Goal: Information Seeking & Learning: Learn about a topic

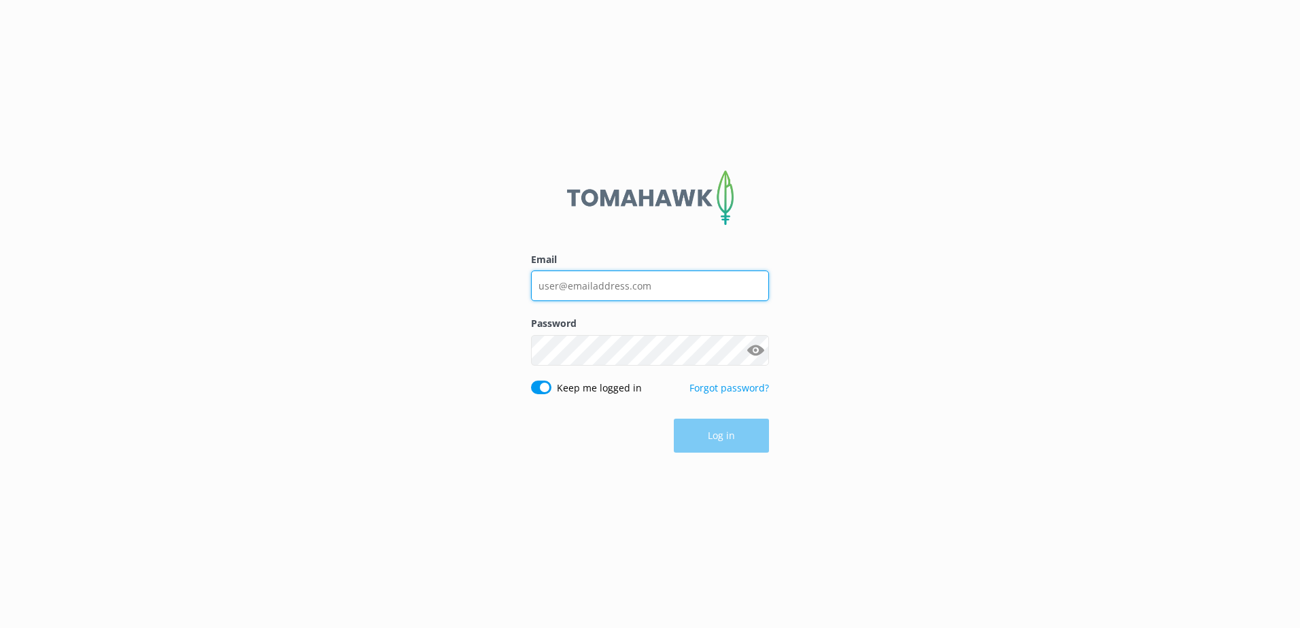
click at [622, 291] on input "Email" at bounding box center [650, 286] width 238 height 31
type input "[PERSON_NAME][EMAIL_ADDRESS][DOMAIN_NAME]"
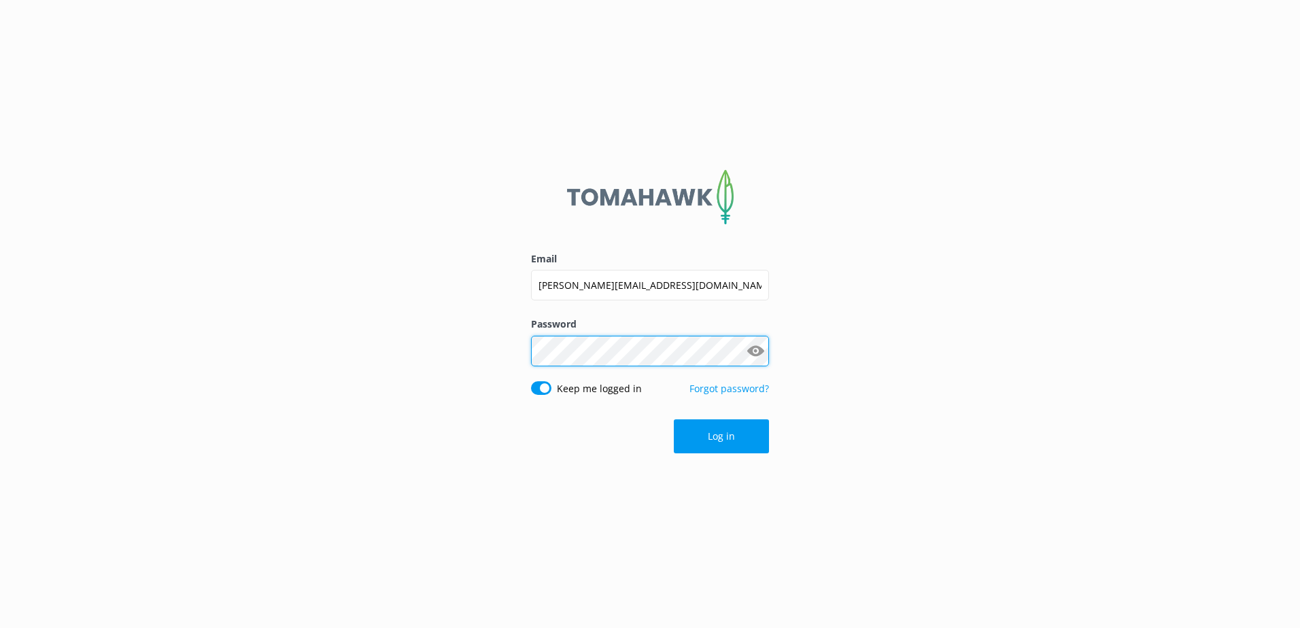
click button "Log in" at bounding box center [721, 437] width 95 height 34
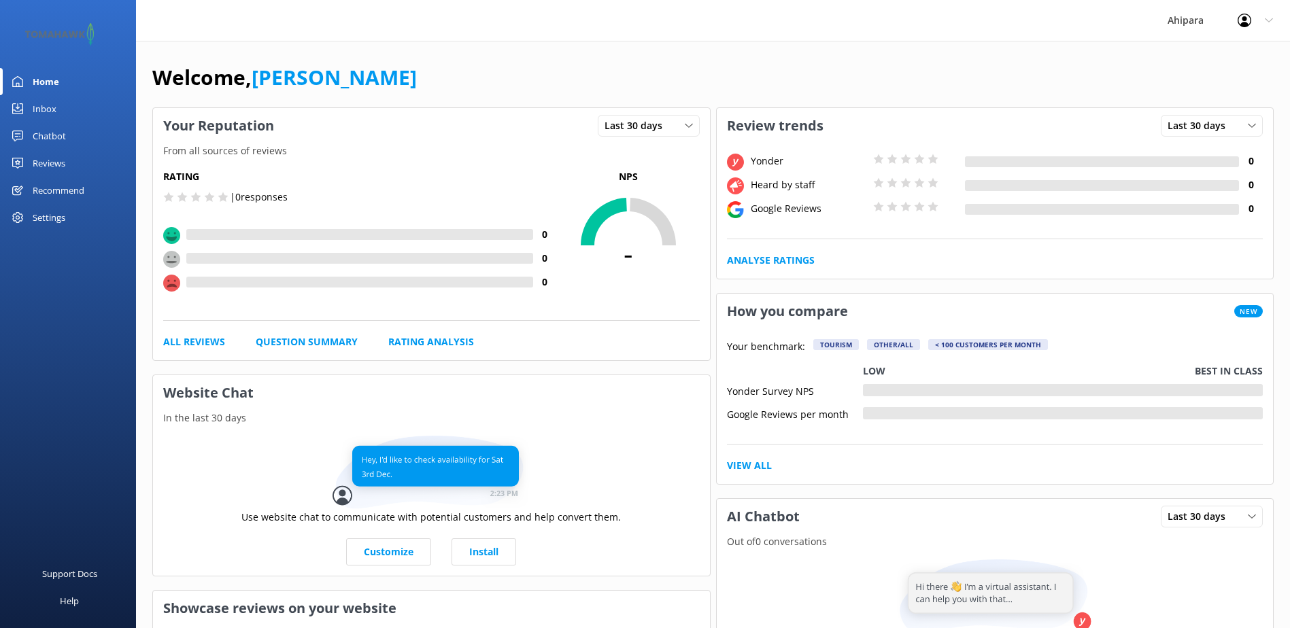
click at [40, 161] on div "Reviews" at bounding box center [49, 163] width 33 height 27
